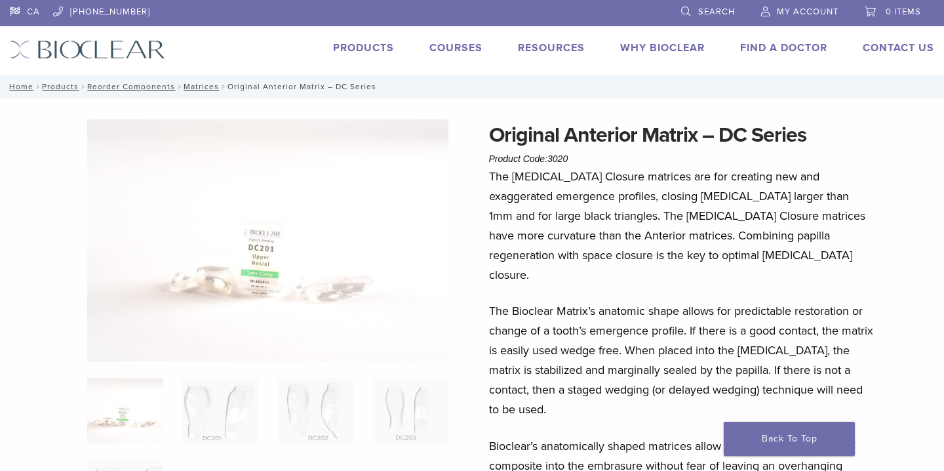
click at [372, 48] on link "Products" at bounding box center [363, 47] width 61 height 13
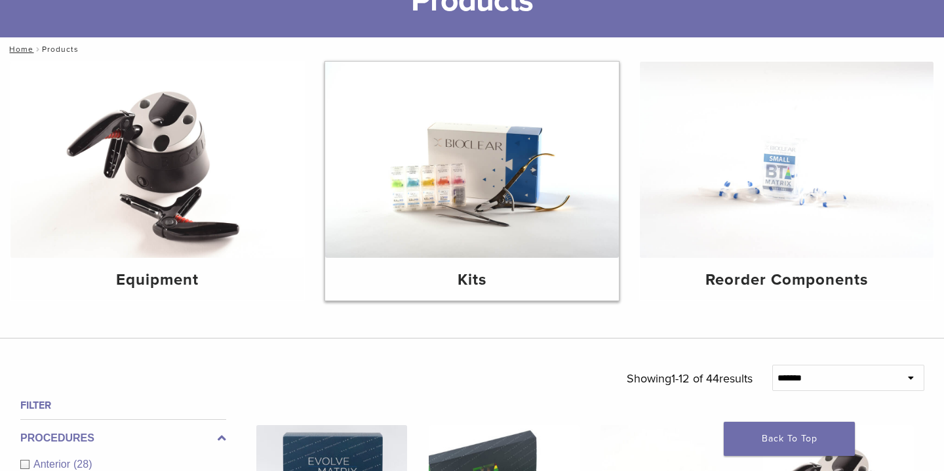
scroll to position [110, 0]
click at [471, 287] on h4 "Kits" at bounding box center [472, 281] width 273 height 24
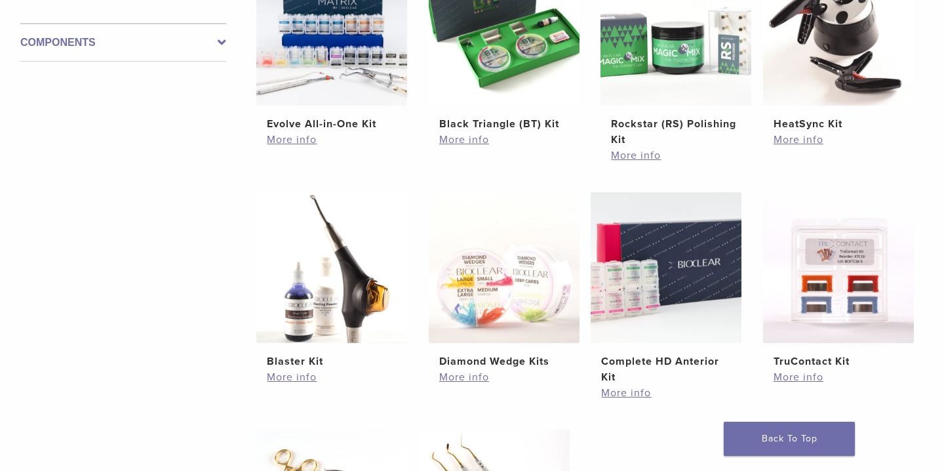
scroll to position [350, 0]
click at [360, 106] on link "Evolve All-in-One Kit $ 745.16" at bounding box center [332, 43] width 153 height 177
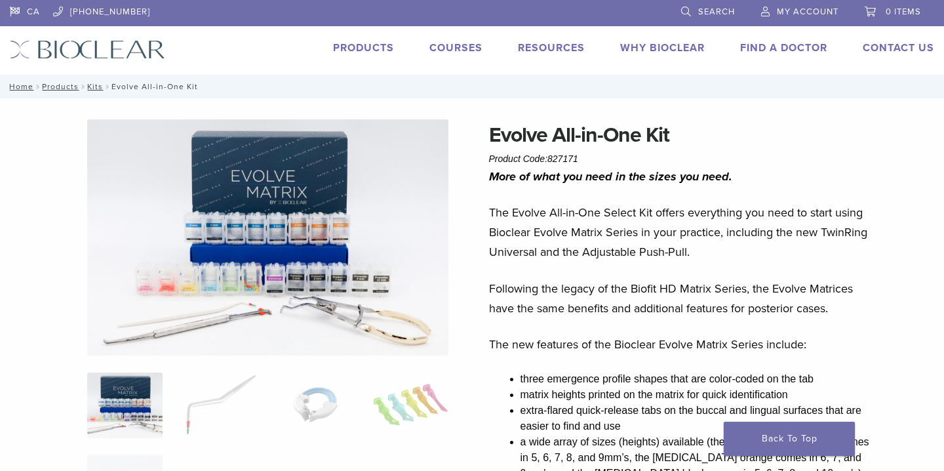
click at [440, 48] on link "Courses" at bounding box center [455, 47] width 53 height 13
